Goal: Transaction & Acquisition: Register for event/course

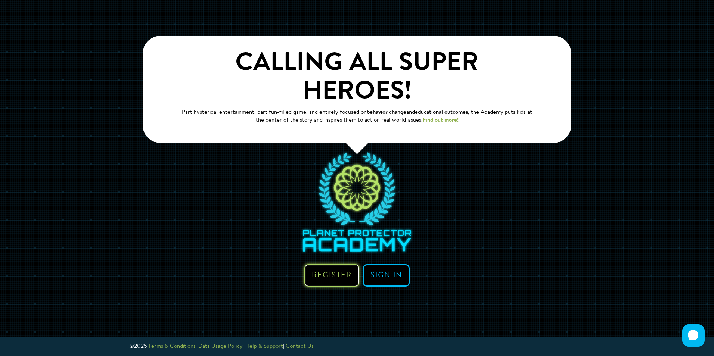
click at [331, 264] on link "Register" at bounding box center [331, 275] width 55 height 22
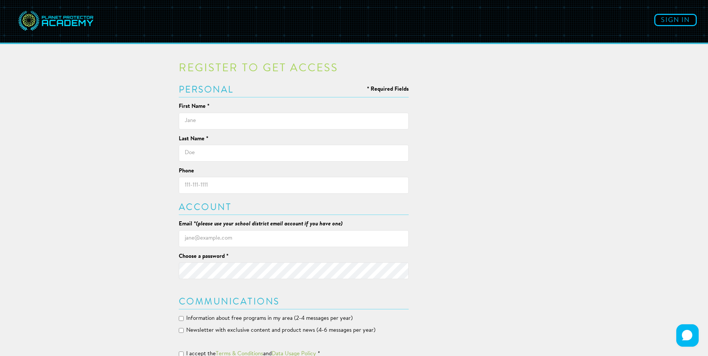
click at [219, 122] on input "text" at bounding box center [294, 121] width 230 height 17
type input "[PERSON_NAME]"
type input "Bell"
type input "[EMAIL_ADDRESS][DOMAIN_NAME]"
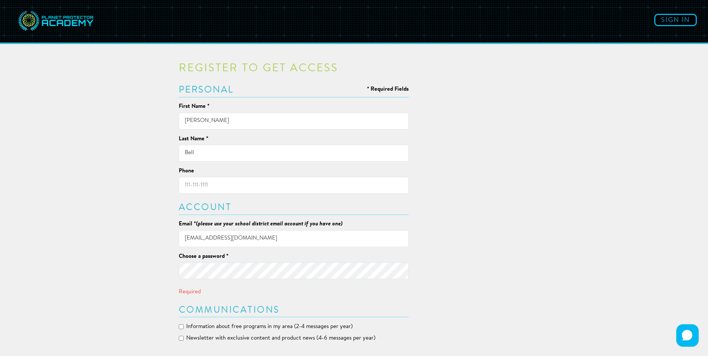
click at [218, 187] on input "Phone" at bounding box center [294, 185] width 230 height 17
type input "8"
click at [227, 185] on input "780224" at bounding box center [294, 185] width 230 height 17
type input "7802248679"
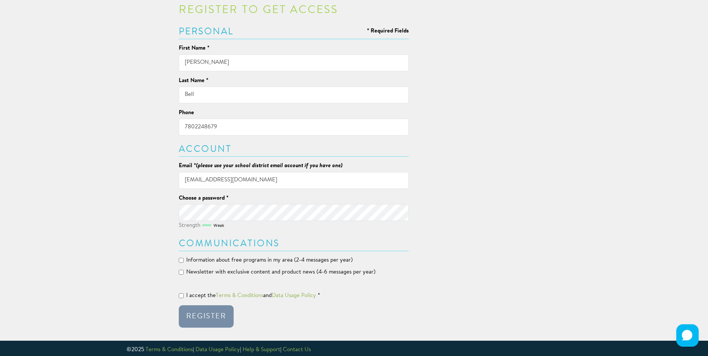
scroll to position [62, 0]
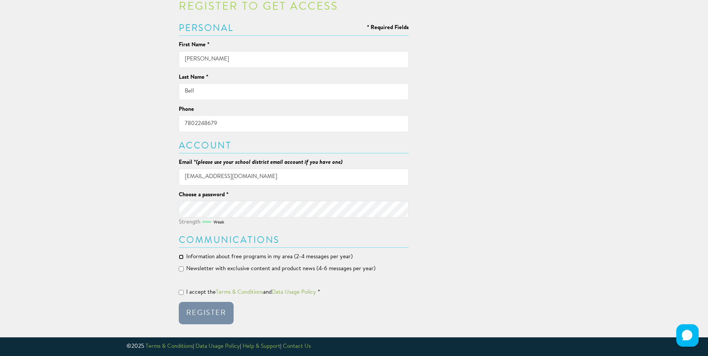
click at [181, 256] on input "Information about free programs in my area (2-4 messages per year)" at bounding box center [181, 257] width 5 height 5
checkbox input "true"
click at [182, 267] on input "Newsletter with exclusive content and product news (4-6 messages per year)" at bounding box center [181, 269] width 5 height 5
checkbox input "true"
click at [182, 290] on input "I accept the Terms & Conditions and Data Usage Policy *" at bounding box center [181, 292] width 5 height 5
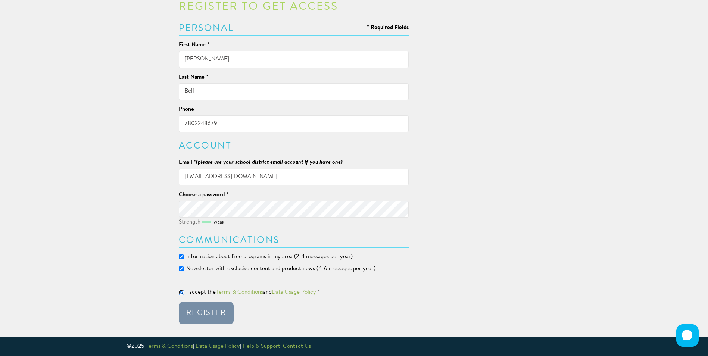
checkbox input "true"
click at [205, 313] on div "Register" at bounding box center [206, 312] width 40 height 7
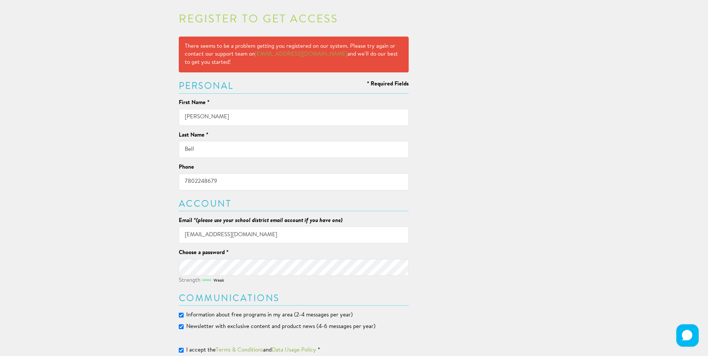
scroll to position [0, 0]
